Goal: Find specific page/section: Find specific page/section

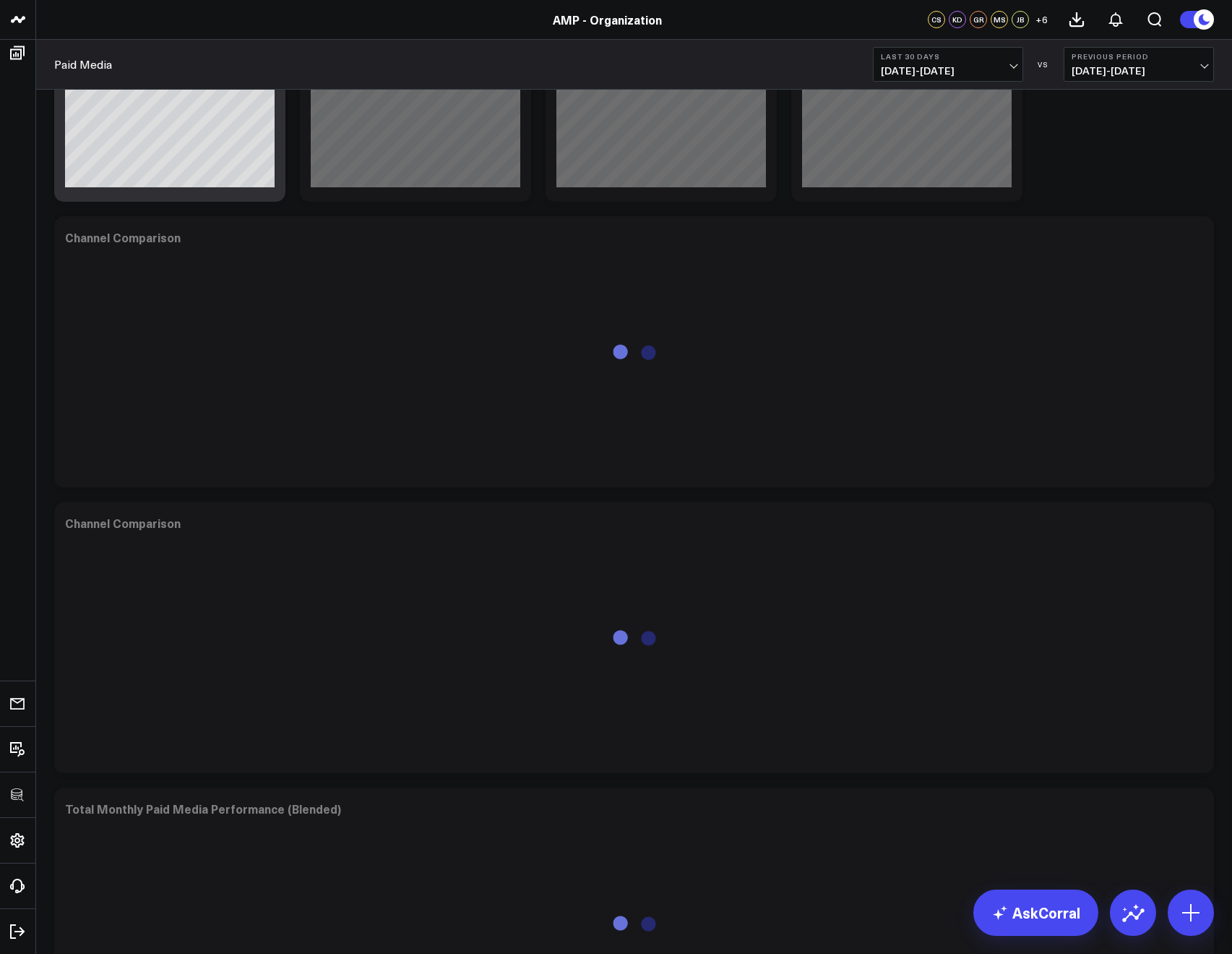
scroll to position [291, 0]
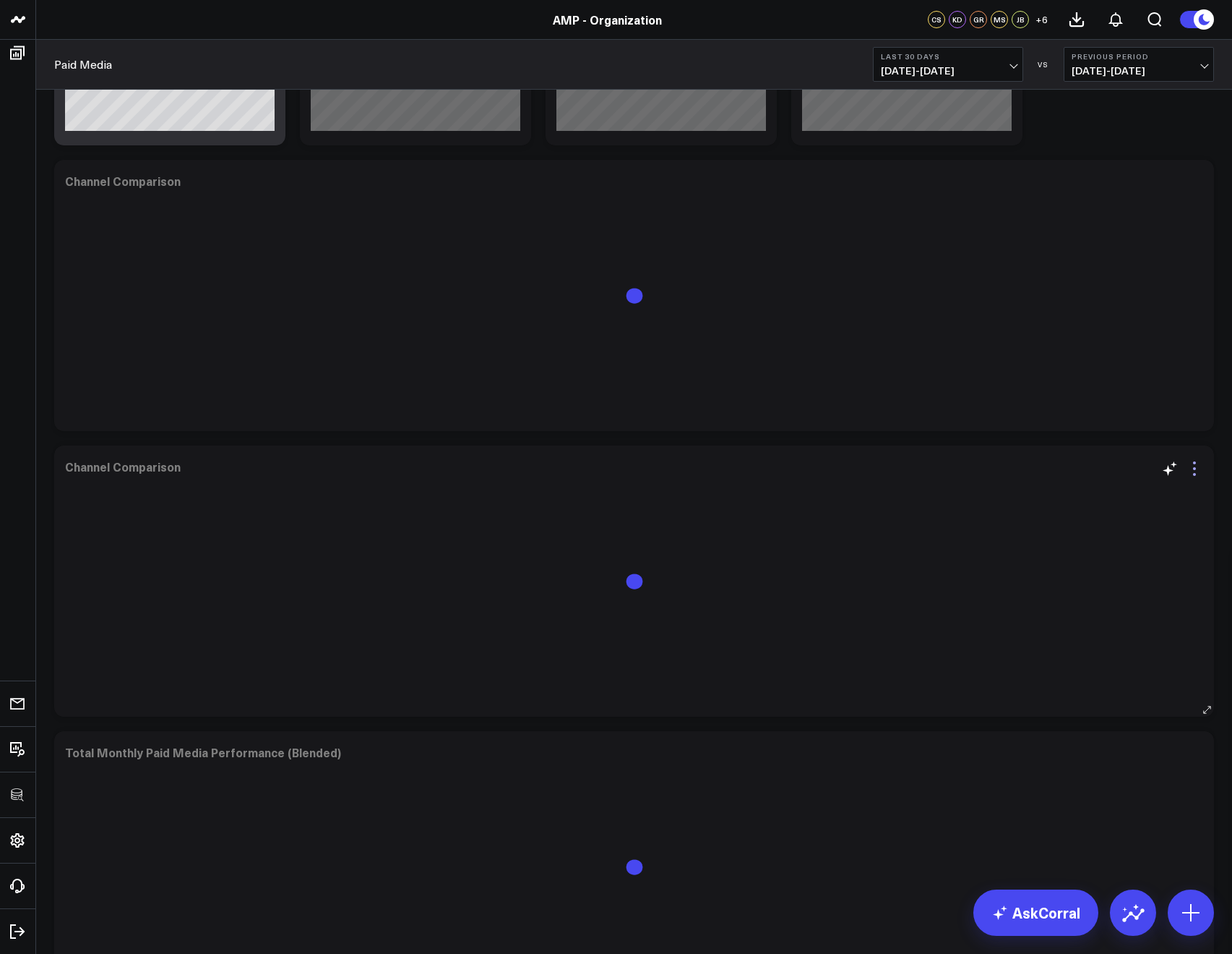
click at [1195, 466] on icon at bounding box center [1194, 468] width 18 height 18
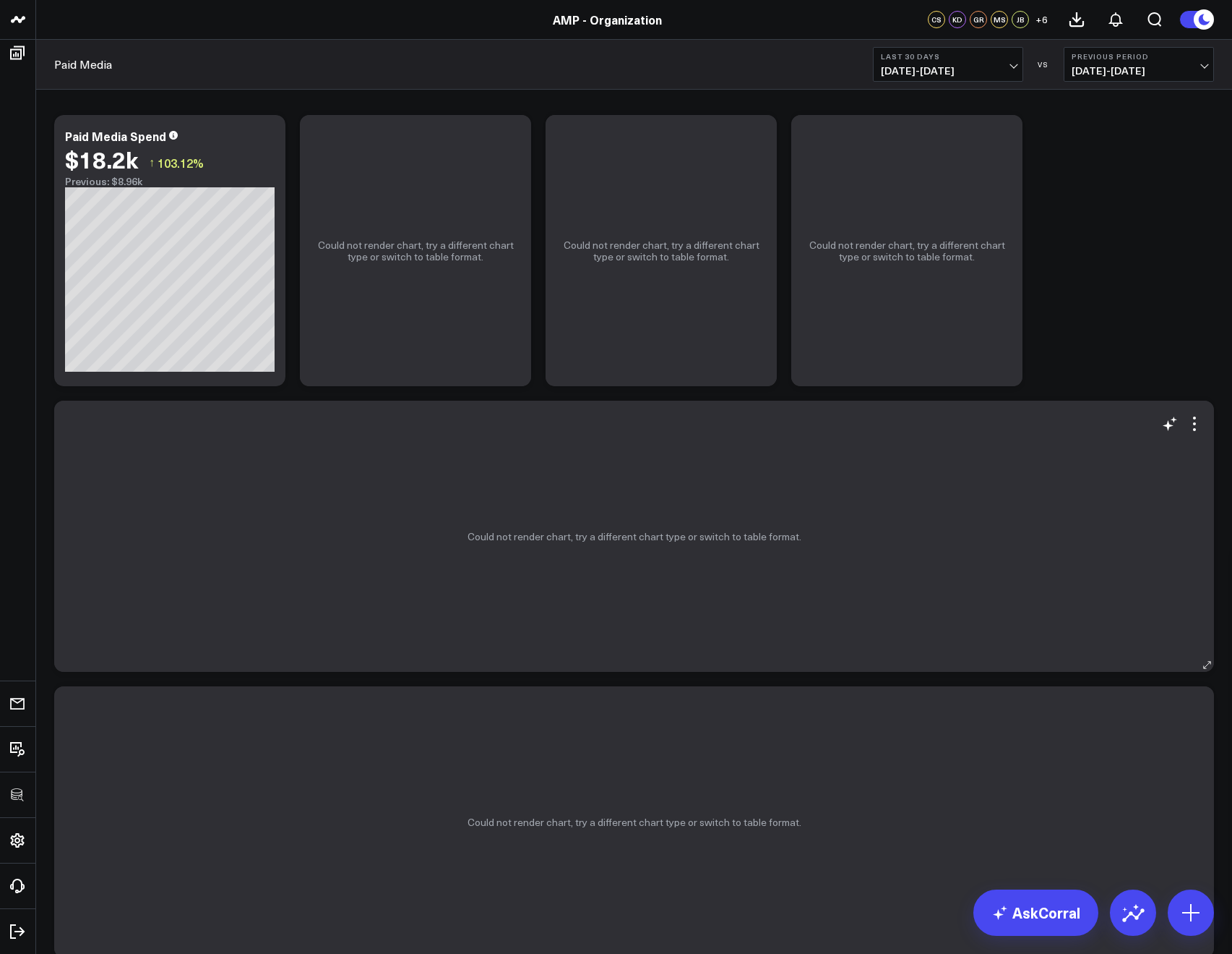
scroll to position [0, 0]
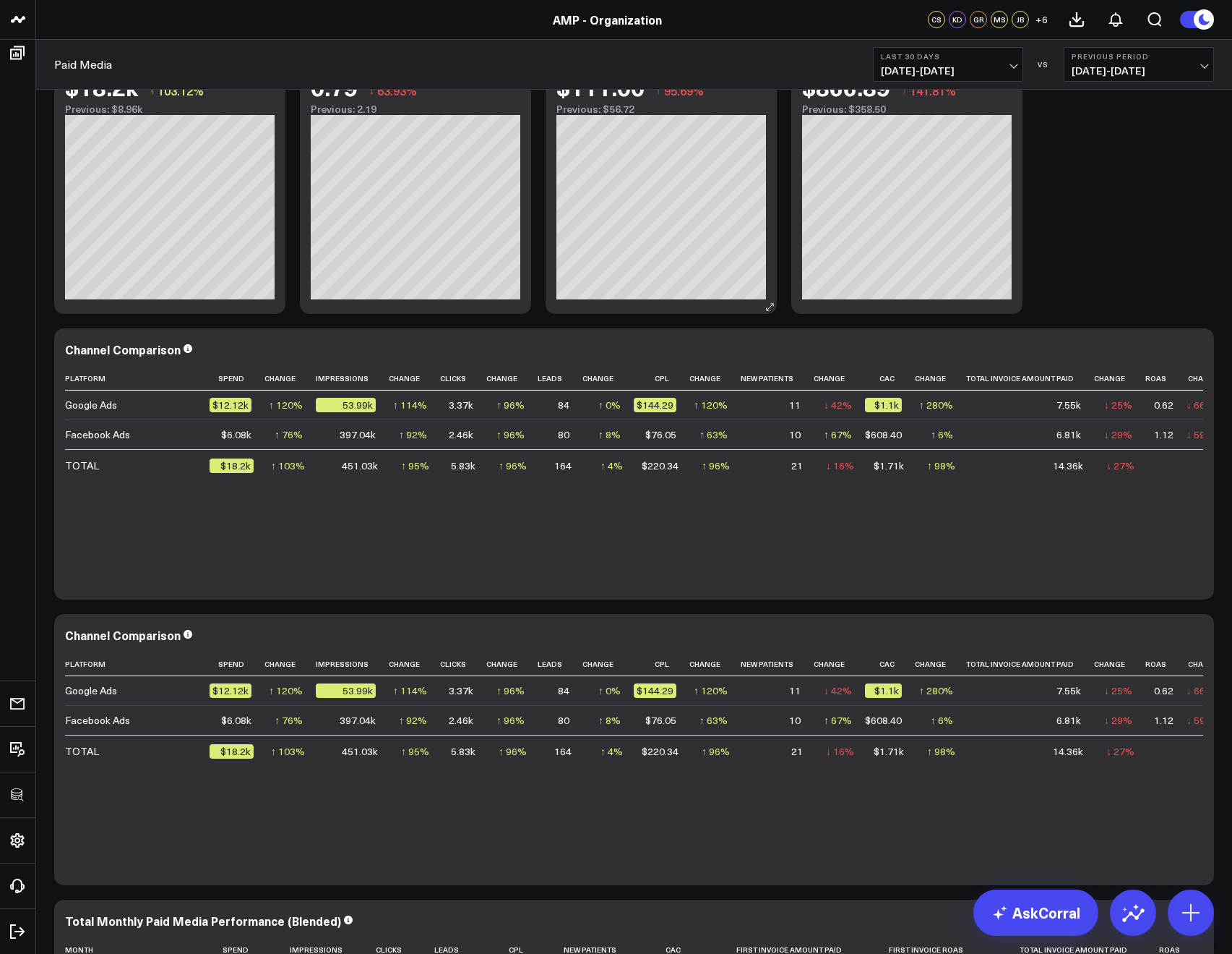
scroll to position [141, 0]
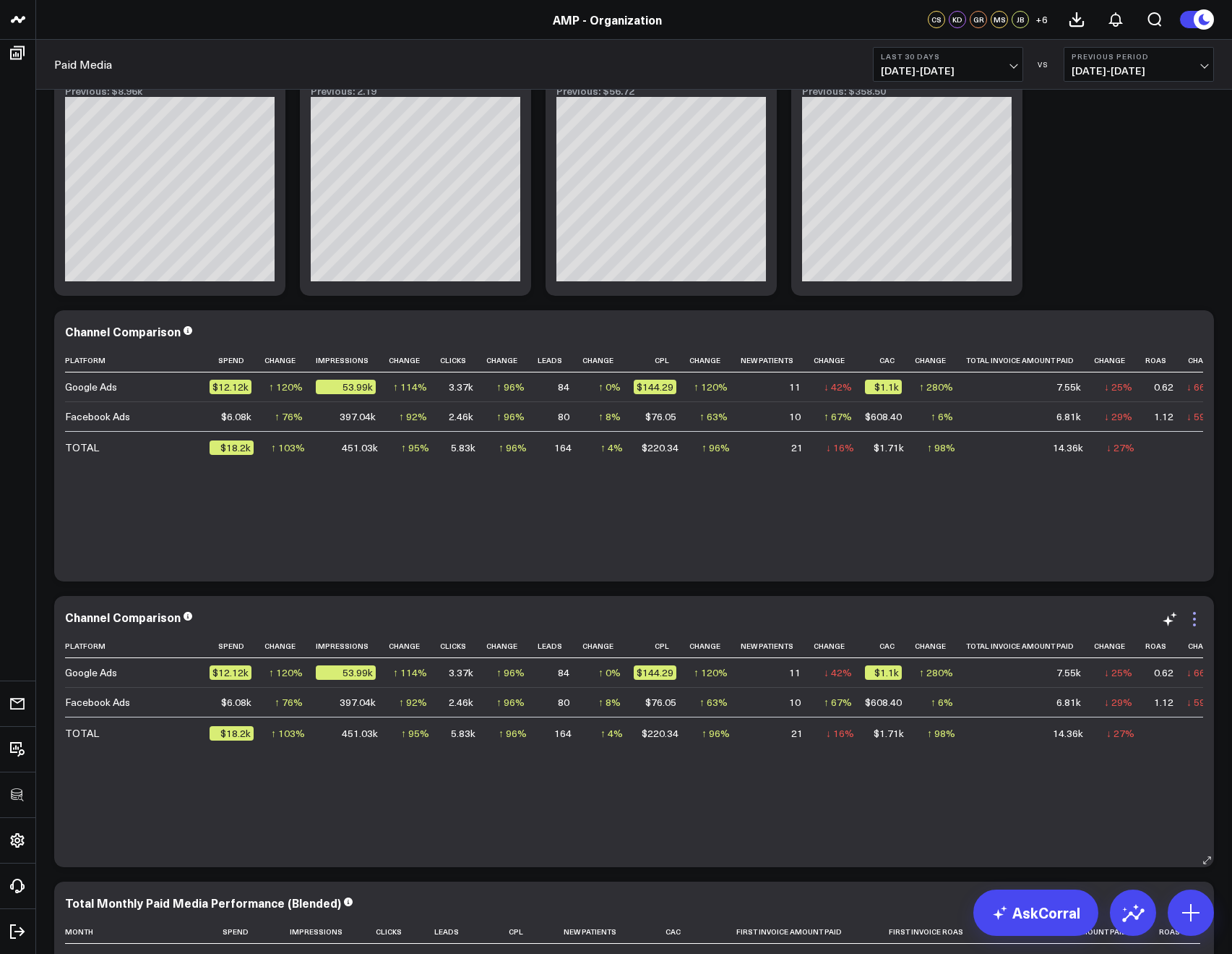
click at [1191, 621] on icon at bounding box center [1194, 618] width 18 height 18
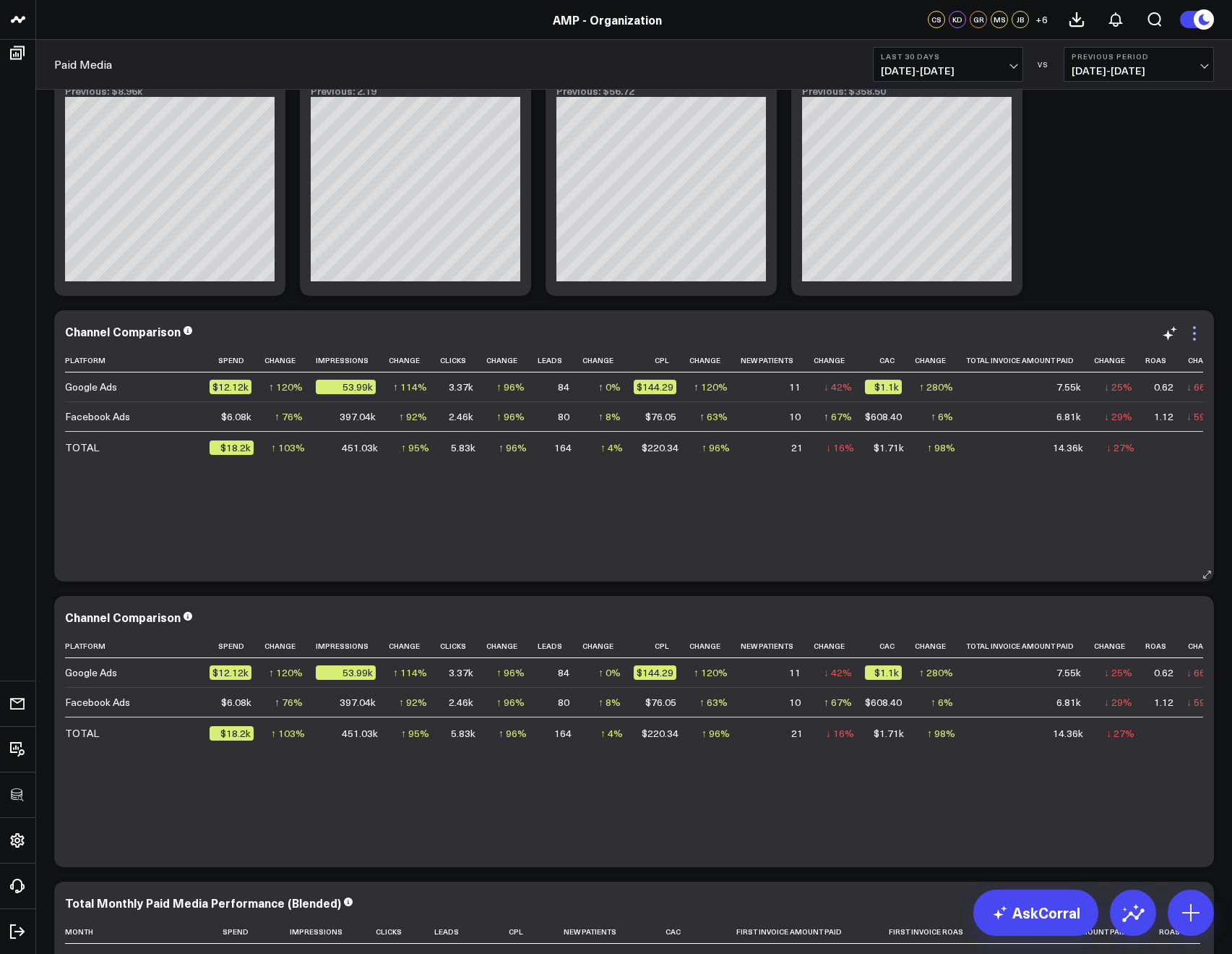
click at [1192, 340] on icon at bounding box center [1194, 333] width 18 height 18
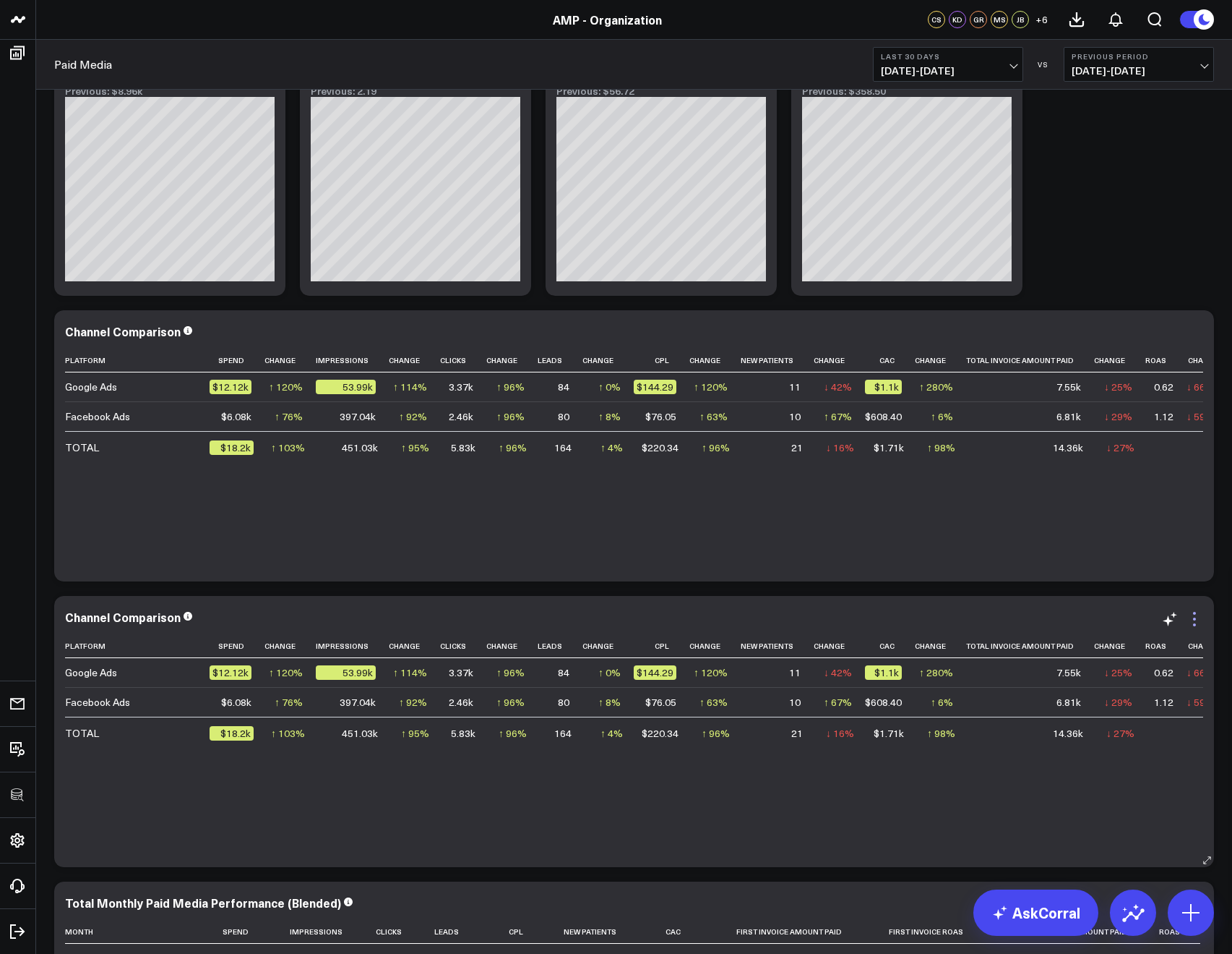
click at [1194, 614] on icon at bounding box center [1194, 618] width 18 height 18
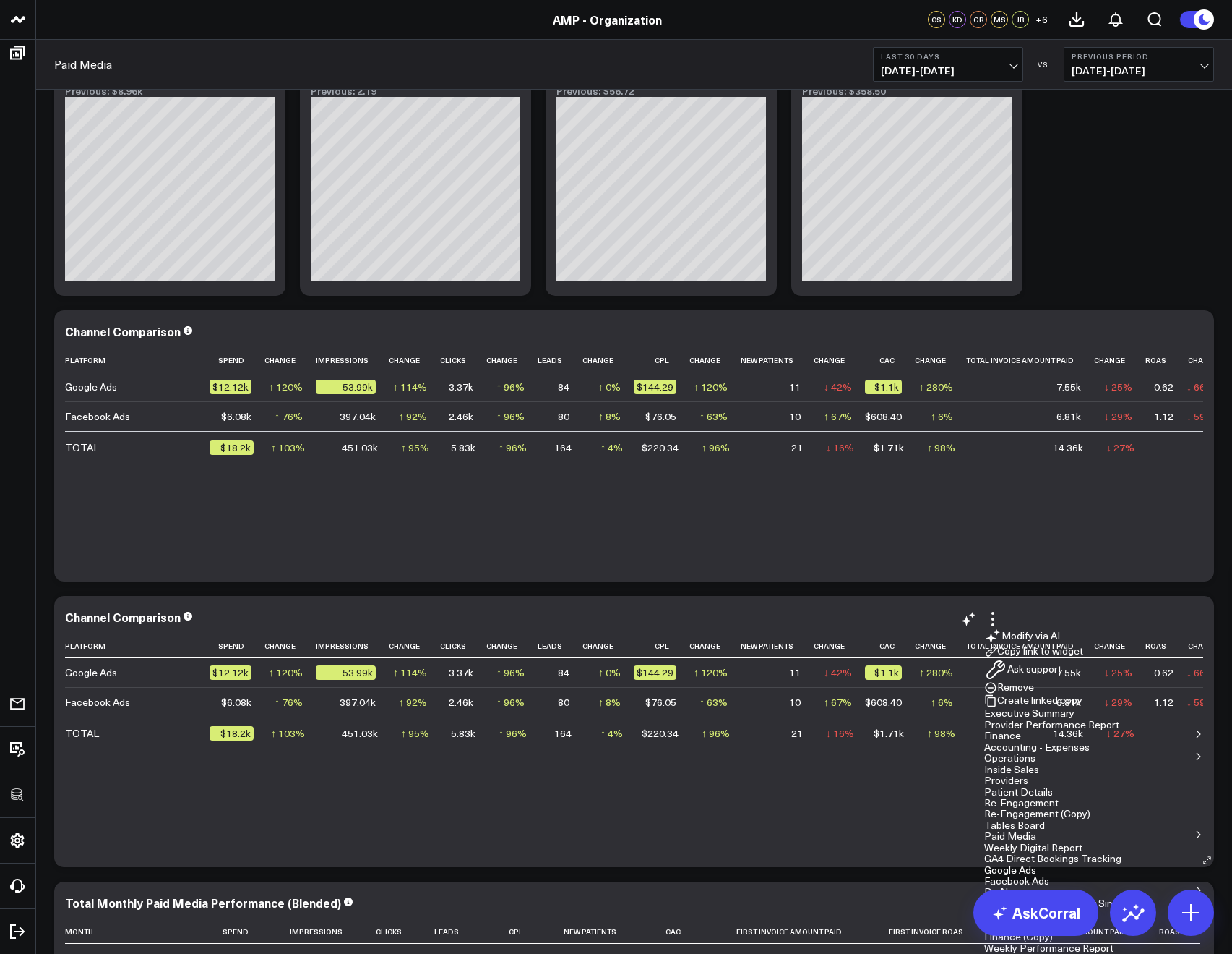
click at [1034, 694] on button "Remove" at bounding box center [1009, 688] width 49 height 13
